Goal: Task Accomplishment & Management: Manage account settings

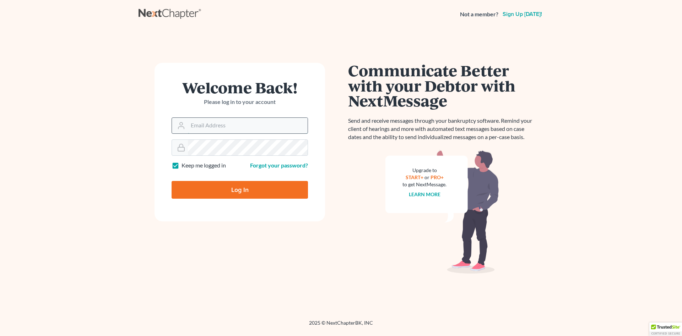
click at [256, 119] on input "Email Address" at bounding box center [248, 126] width 120 height 16
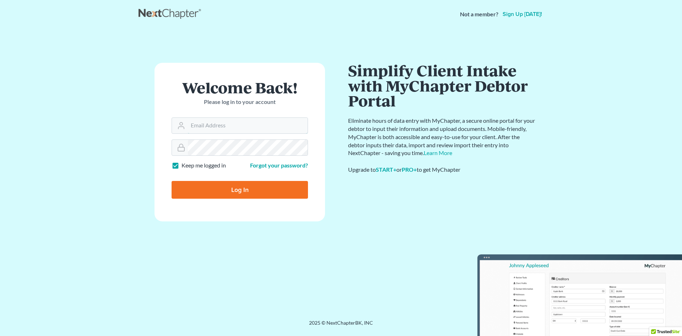
type input "[EMAIL_ADDRESS][DOMAIN_NAME]"
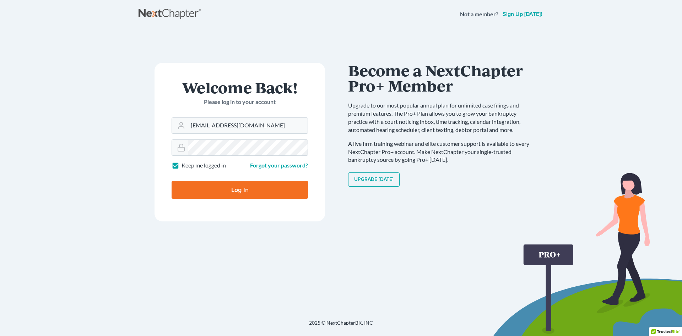
click at [265, 193] on input "Log In" at bounding box center [240, 190] width 136 height 18
type input "Thinking..."
